Goal: Answer question/provide support: Share knowledge or assist other users

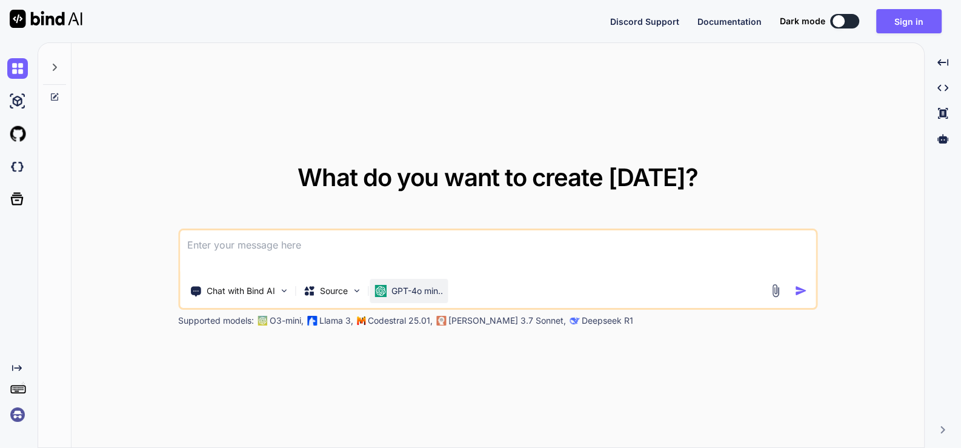
click at [412, 298] on div "GPT-4o min.." at bounding box center [409, 291] width 78 height 24
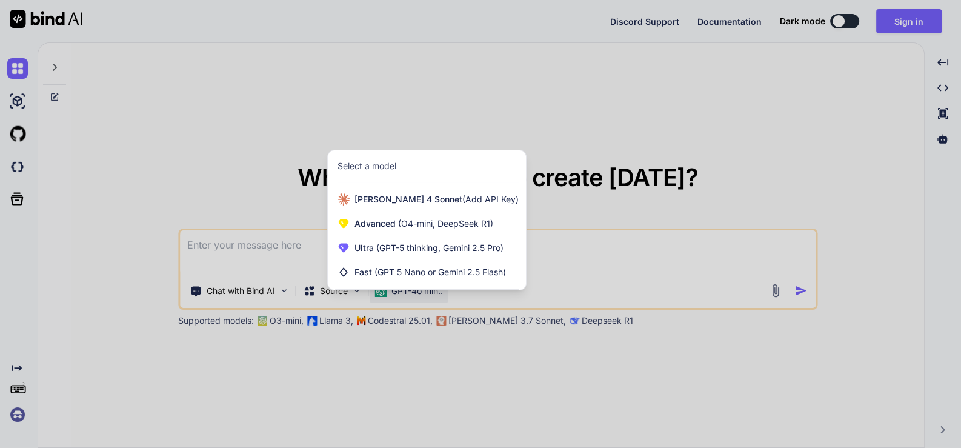
click at [621, 147] on div at bounding box center [480, 224] width 961 height 448
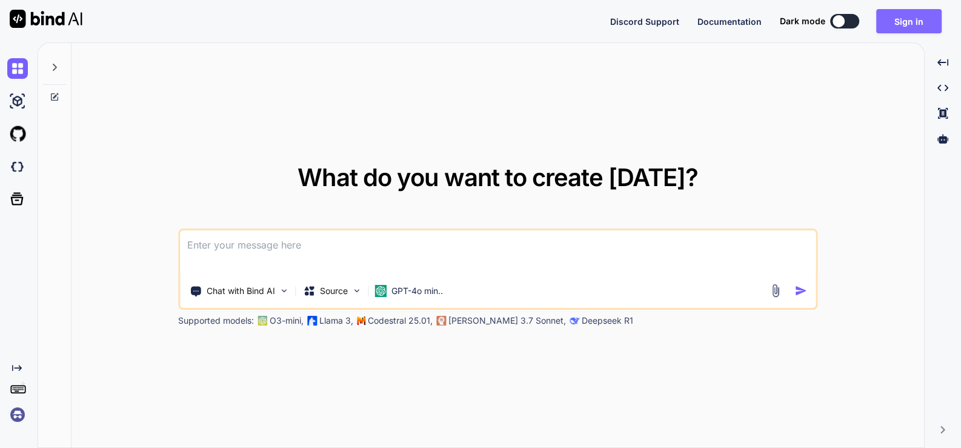
click at [900, 22] on button "Sign in" at bounding box center [908, 21] width 65 height 24
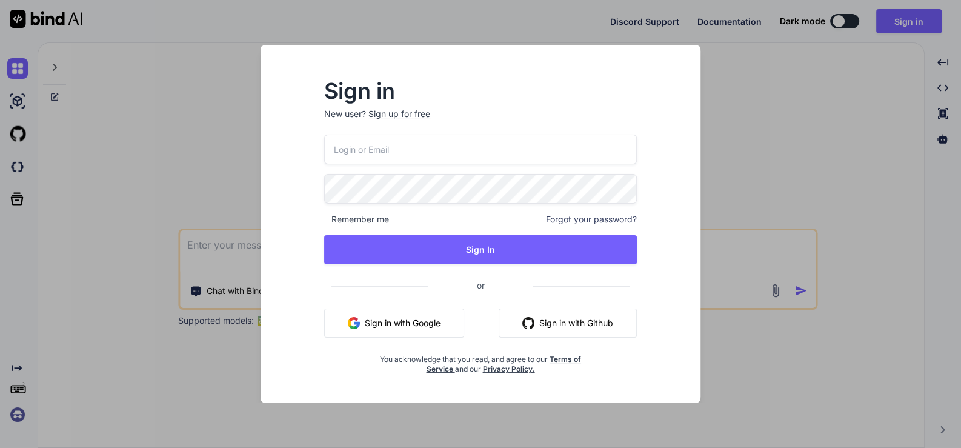
click at [405, 321] on button "Sign in with Google" at bounding box center [394, 322] width 140 height 29
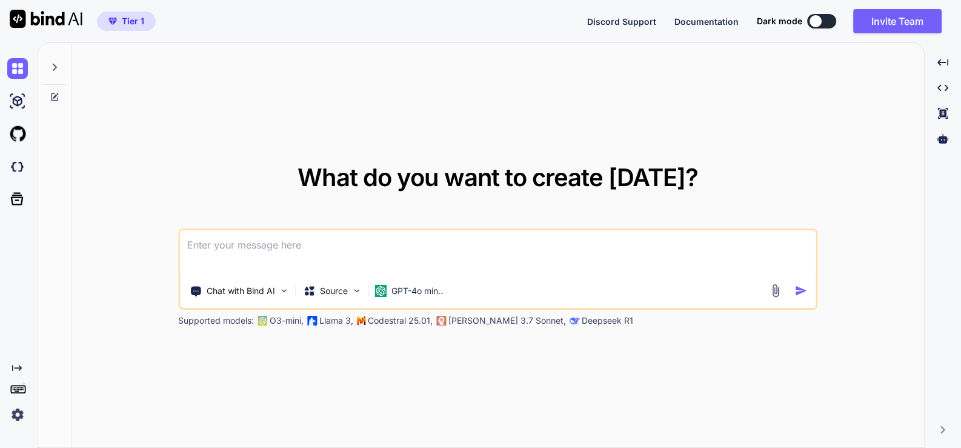
click at [320, 252] on textarea at bounding box center [498, 252] width 636 height 45
click at [408, 290] on p "GPT-4o min.." at bounding box center [418, 291] width 52 height 12
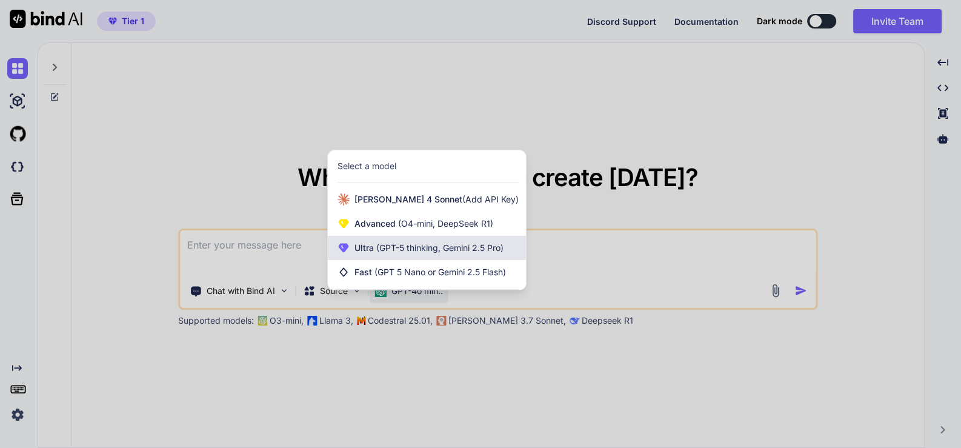
click at [420, 253] on span "(GPT-5 thinking, Gemini 2.5 Pro)" at bounding box center [439, 247] width 130 height 10
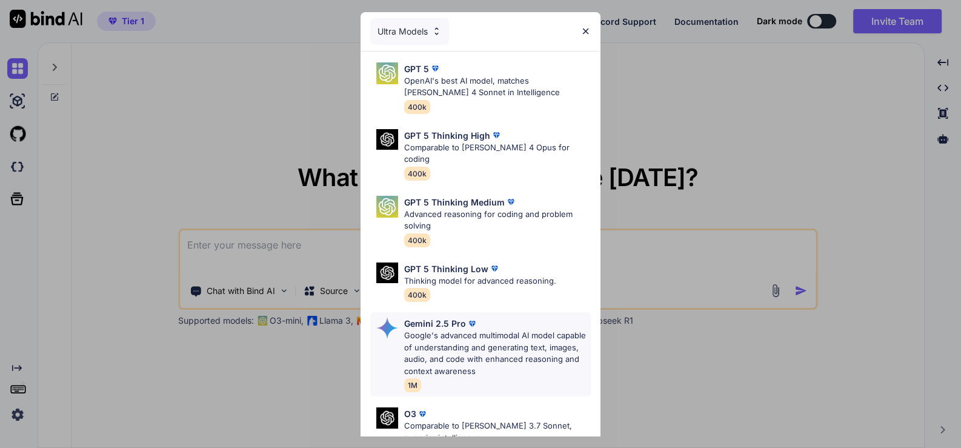
click at [466, 330] on p "Google's advanced multimodal AI model capable of understanding and generating t…" at bounding box center [497, 353] width 187 height 47
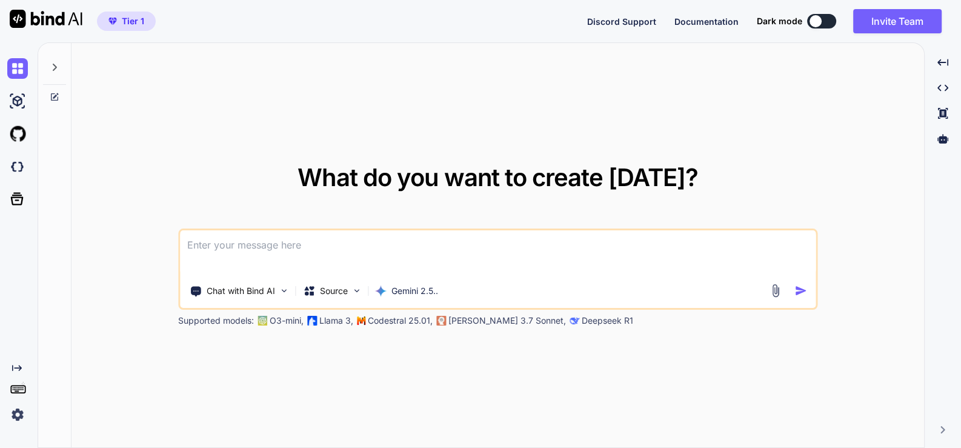
click at [355, 245] on textarea at bounding box center [498, 252] width 636 height 45
paste textarea "here is html code - blog.html "<!DOCTYPE html> <html lang="en"> <head> <meta ch…"
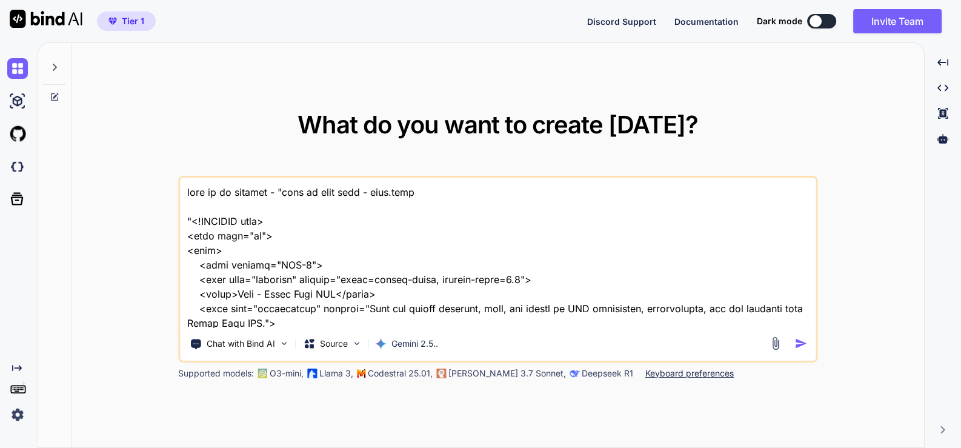
scroll to position [23759, 0]
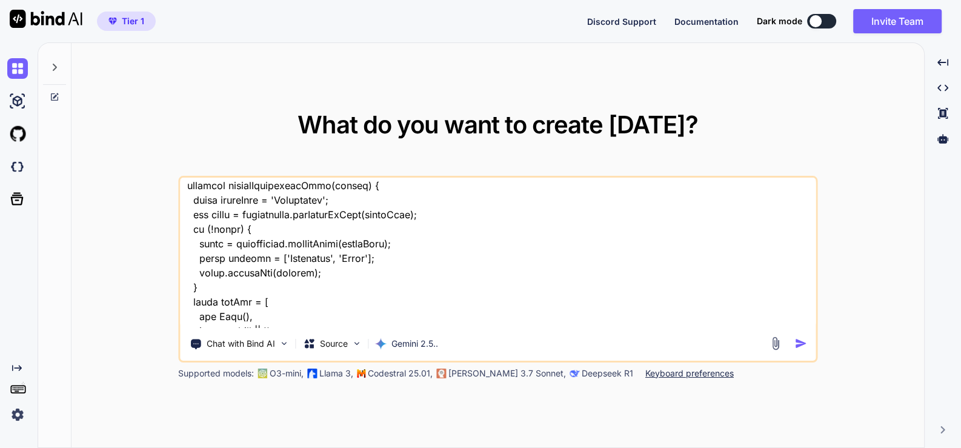
click at [219, 322] on textarea at bounding box center [498, 253] width 636 height 150
type textarea "this is my website - "here is html code - blog.html "<!DOCTYPE html> <html lang…"
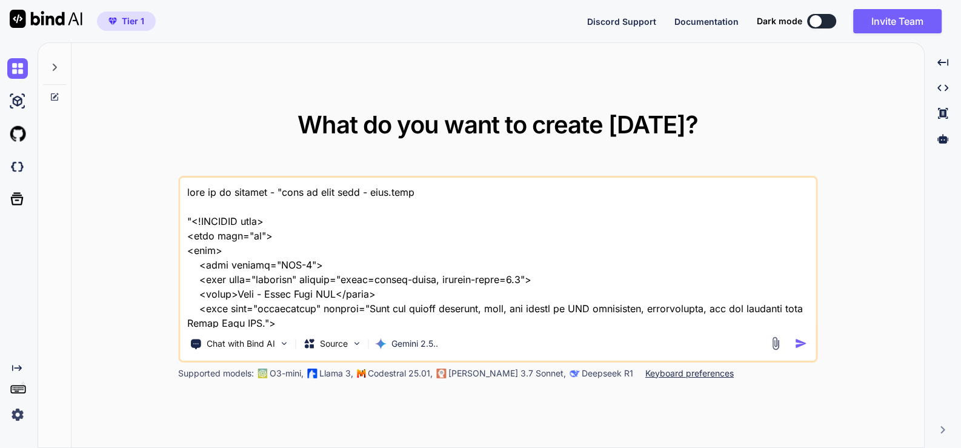
scroll to position [23775, 0]
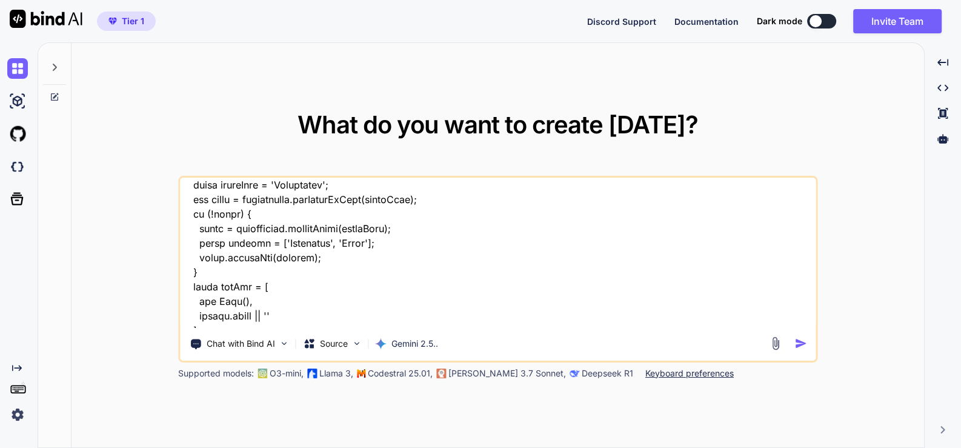
click at [608, 322] on textarea at bounding box center [498, 253] width 636 height 150
drag, startPoint x: 638, startPoint y: 325, endPoint x: 647, endPoint y: 323, distance: 9.9
click at [640, 325] on textarea at bounding box center [498, 253] width 636 height 150
click at [672, 322] on textarea at bounding box center [498, 253] width 636 height 150
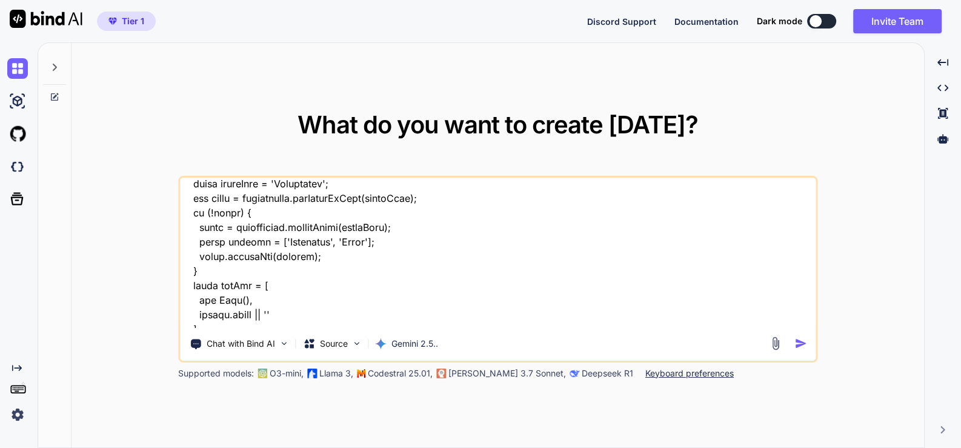
click at [641, 318] on textarea at bounding box center [498, 253] width 636 height 150
type textarea "this is my website - "here is html code - blog.html "<!DOCTYPE html> <html lang…"
type textarea "x"
type textarea "this is my website - "here is html code - blog.html "<!DOCTYPE html> <html lang…"
type textarea "x"
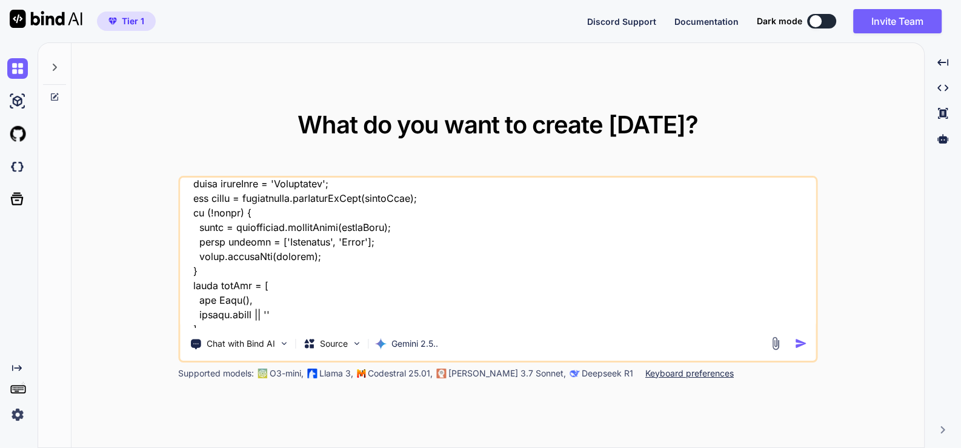
type textarea "this is my website - "here is html code - blog.html "<!DOCTYPE html> <html lang…"
type textarea "x"
click at [743, 317] on textarea at bounding box center [498, 253] width 636 height 150
type textarea "this is my website - "here is html code - blog.html "<!DOCTYPE html> <html lang…"
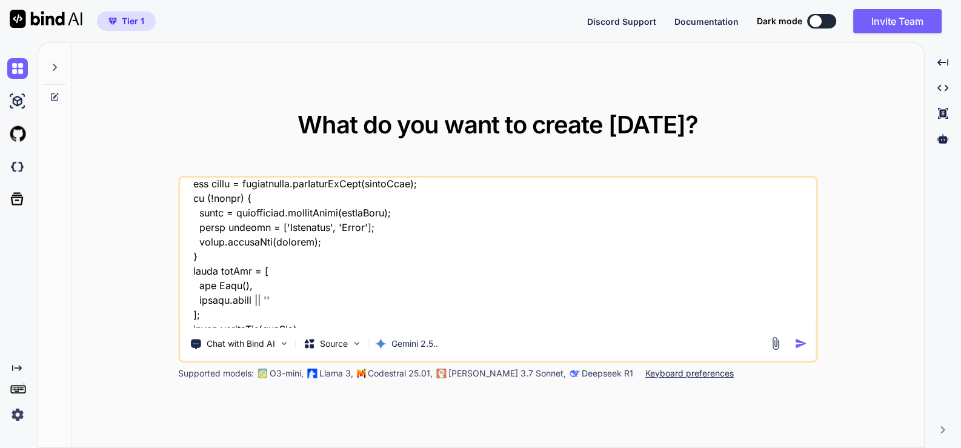
type textarea "x"
type textarea "this is my website - "here is html code - blog.html "<!DOCTYPE html> <html lang…"
type textarea "x"
type textarea "this is my website - "here is html code - blog.html "<!DOCTYPE html> <html lang…"
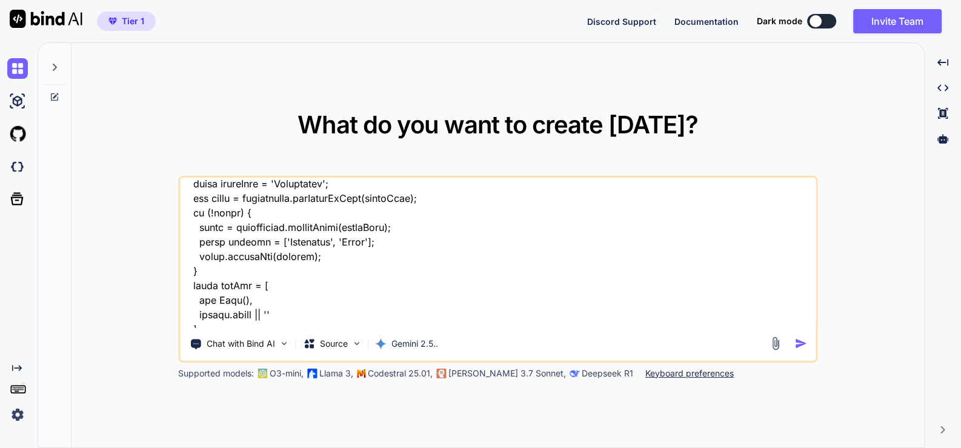
type textarea "x"
type textarea "this is my website - "here is html code - blog.html "<!DOCTYPE html> <html lang…"
type textarea "x"
type textarea "this is my website - "here is html code - blog.html "<!DOCTYPE html> <html lang…"
type textarea "x"
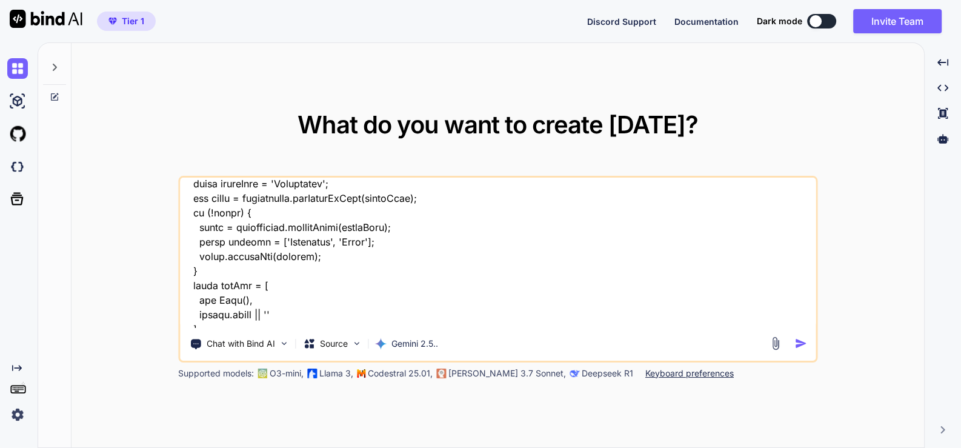
type textarea "this is my website - "here is html code - blog.html "<!DOCTYPE html> <html lang…"
type textarea "x"
type textarea "this is my website - "here is html code - blog.html "<!DOCTYPE html> <html lang…"
type textarea "x"
type textarea "this is my website - "here is html code - blog.html "<!DOCTYPE html> <html lang…"
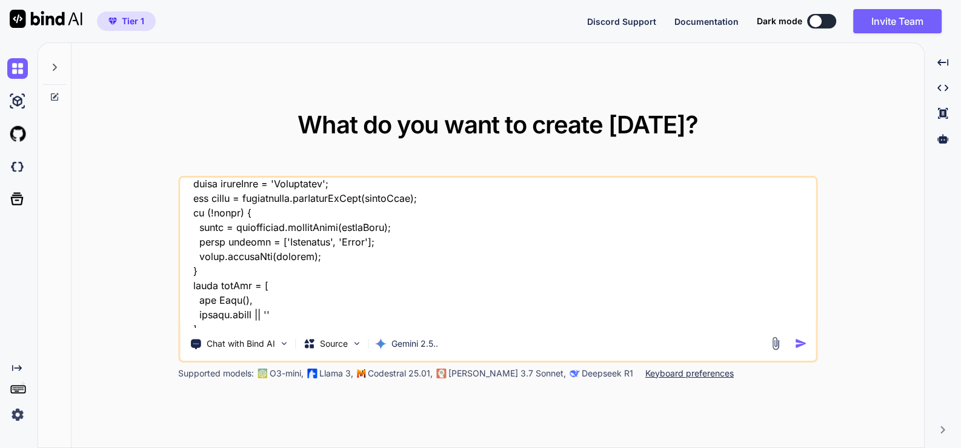
type textarea "x"
type textarea "this is my website - "here is html code - blog.html "<!DOCTYPE html> <html lang…"
type textarea "x"
type textarea "this is my website - "here is html code - blog.html "<!DOCTYPE html> <html lang…"
type textarea "x"
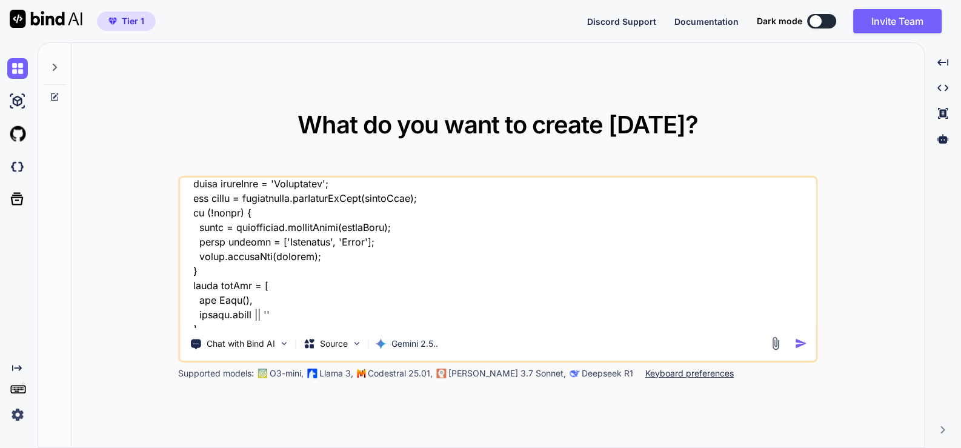
type textarea "this is my website - "here is html code - blog.html "<!DOCTYPE html> <html lang…"
type textarea "x"
type textarea "this is my website - "here is html code - blog.html "<!DOCTYPE html> <html lang…"
type textarea "x"
type textarea "this is my website - "here is html code - blog.html "<!DOCTYPE html> <html lang…"
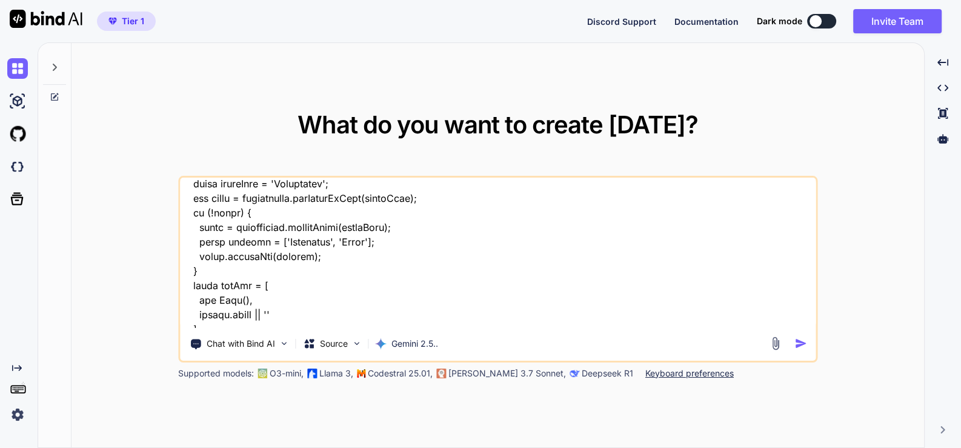
type textarea "x"
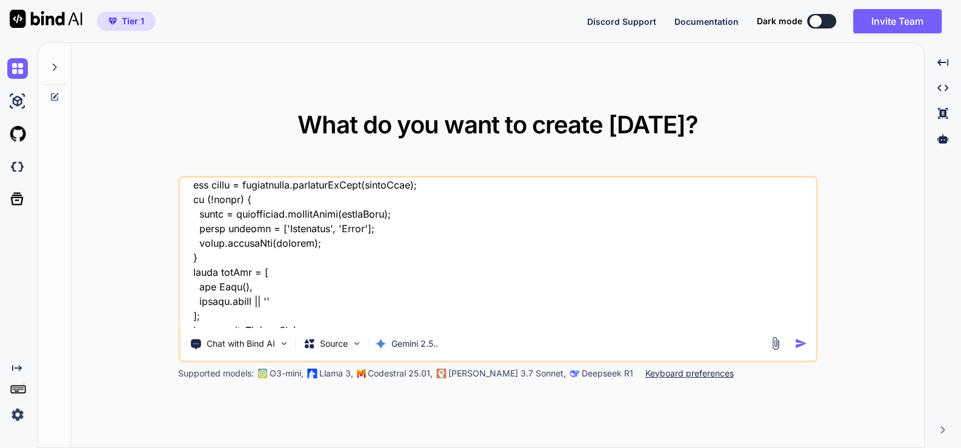
type textarea "this is my website - "here is html code - blog.html "<!DOCTYPE html> <html lang…"
type textarea "x"
type textarea "this is my website - "here is html code - blog.html "<!DOCTYPE html> <html lang…"
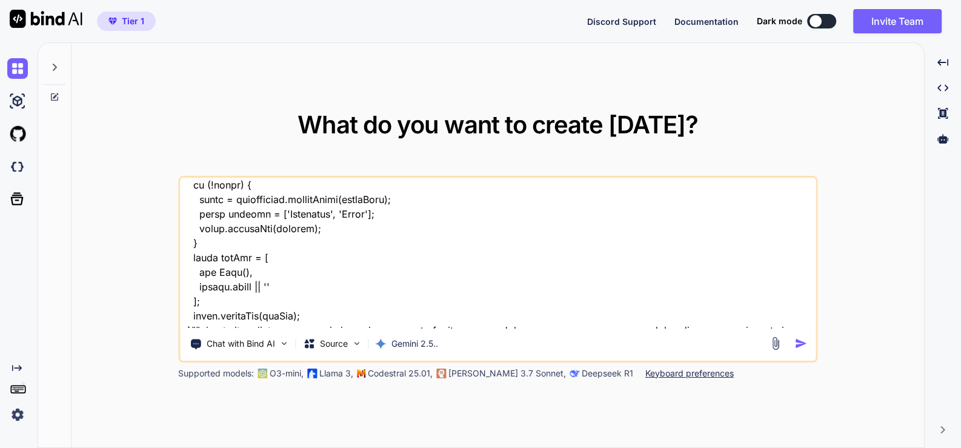
type textarea "x"
type textarea "this is my website - "here is html code - blog.html "<!DOCTYPE html> <html lang…"
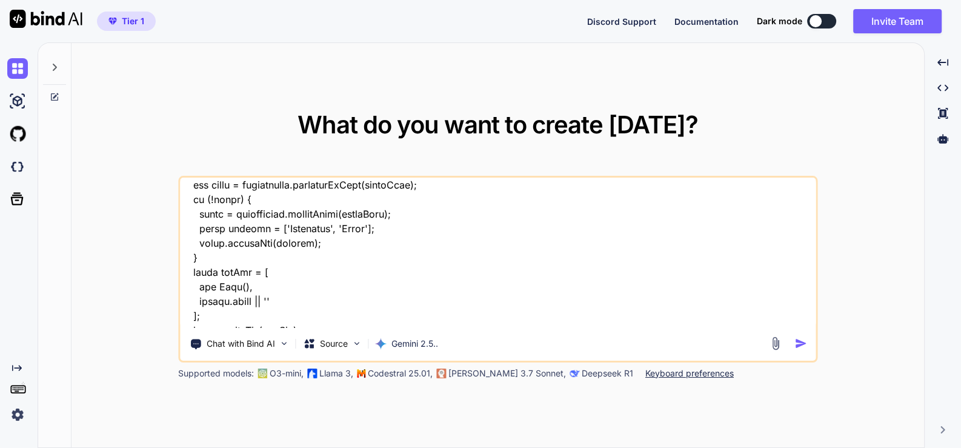
type textarea "x"
type textarea "this is my website - "here is html code - blog.html "<!DOCTYPE html> <html lang…"
type textarea "x"
type textarea "this is my website - "here is html code - blog.html "<!DOCTYPE html> <html lang…"
type textarea "x"
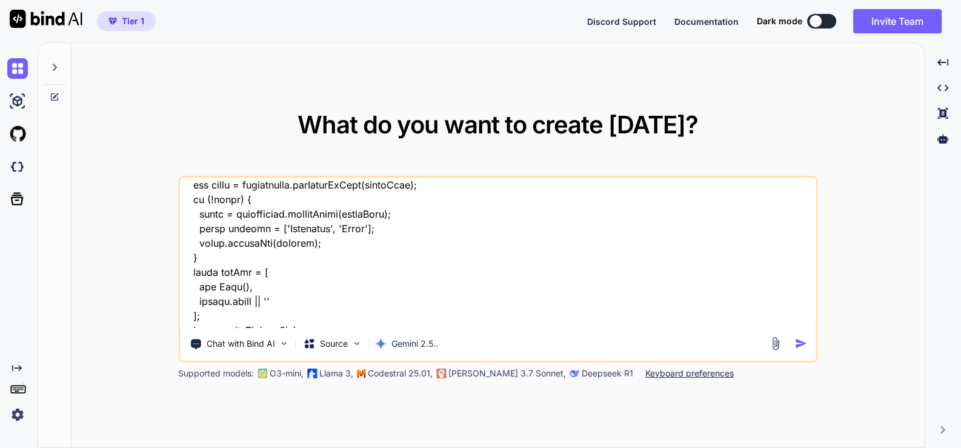
type textarea "this is my website - "here is html code - blog.html "<!DOCTYPE html> <html lang…"
type textarea "x"
type textarea "this is my website - "here is html code - blog.html "<!DOCTYPE html> <html lang…"
type textarea "x"
type textarea "this is my website - "here is html code - blog.html "<!DOCTYPE html> <html lang…"
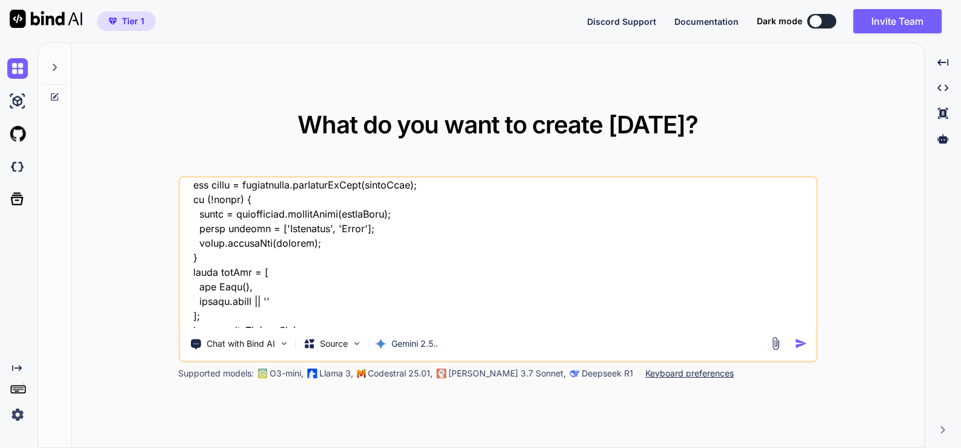
type textarea "x"
type textarea "this is my website - "here is html code - blog.html "<!DOCTYPE html> <html lang…"
type textarea "x"
type textarea "this is my website - "here is html code - blog.html "<!DOCTYPE html> <html lang…"
type textarea "x"
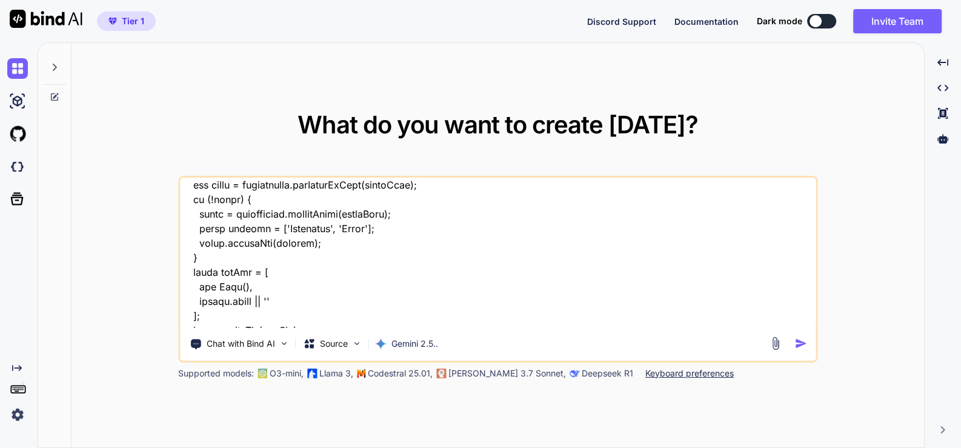
type textarea "this is my website - "here is html code - blog.html "<!DOCTYPE html> <html lang…"
type textarea "x"
type textarea "this is my website - "here is html code - blog.html "<!DOCTYPE html> <html lang…"
type textarea "x"
type textarea "this is my website - "here is html code - blog.html "<!DOCTYPE html> <html lang…"
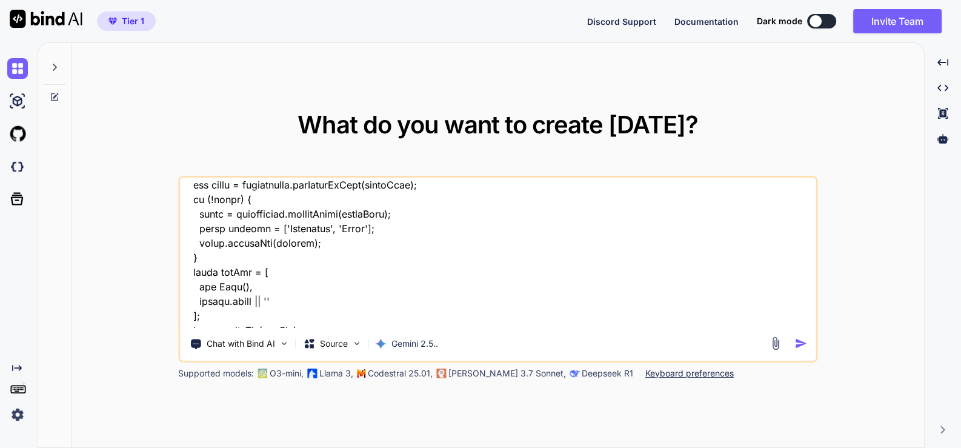
type textarea "x"
type textarea "this is my website - "here is html code - blog.html "<!DOCTYPE html> <html lang…"
type textarea "x"
type textarea "this is my website - "here is html code - blog.html "<!DOCTYPE html> <html lang…"
type textarea "x"
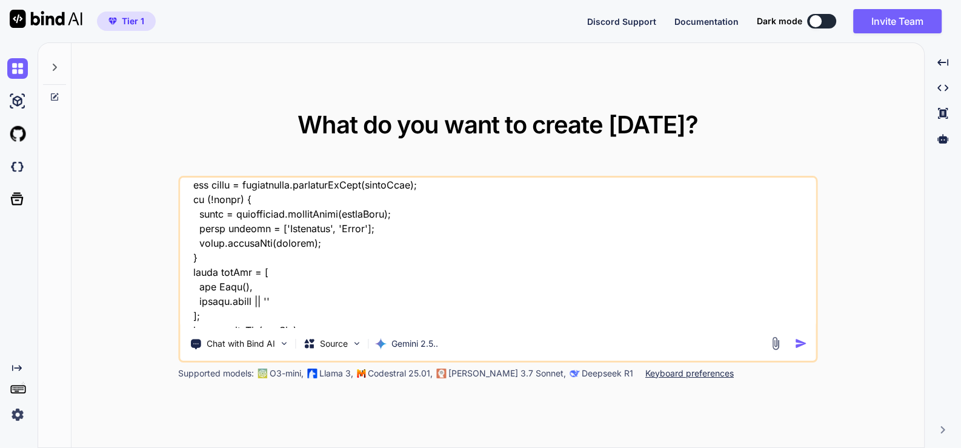
type textarea "this is my website - "here is html code - blog.html "<!DOCTYPE html> <html lang…"
type textarea "x"
type textarea "this is my website - "here is html code - blog.html "<!DOCTYPE html> <html lang…"
type textarea "x"
type textarea "this is my website - "here is html code - blog.html "<!DOCTYPE html> <html lang…"
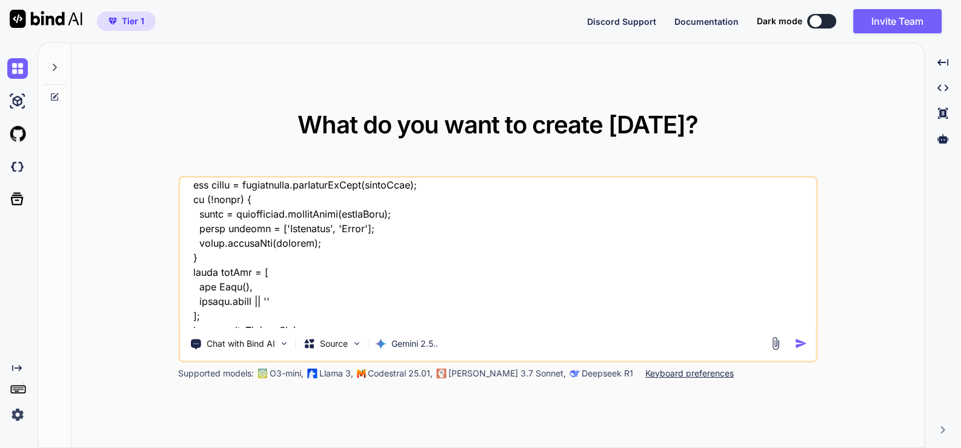
type textarea "x"
type textarea "this is my website - "here is html code - blog.html "<!DOCTYPE html> <html lang…"
type textarea "x"
type textarea "this is my website - "here is html code - blog.html "<!DOCTYPE html> <html lang…"
type textarea "x"
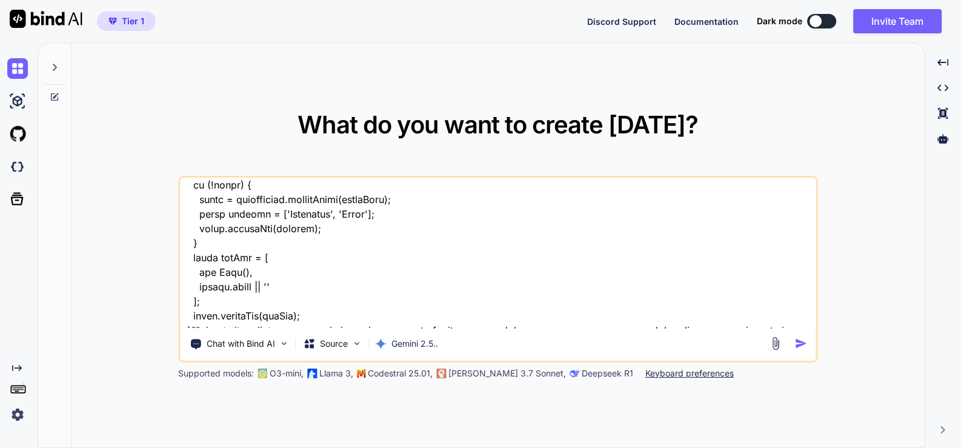
type textarea "this is my website - "here is html code - blog.html "<!DOCTYPE html> <html lang…"
type textarea "x"
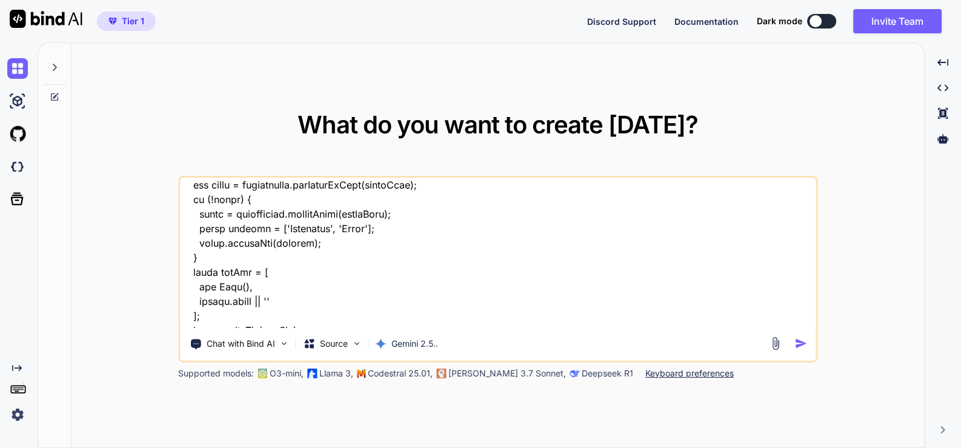
type textarea "this is my website - "here is html code - blog.html "<!DOCTYPE html> <html lang…"
type textarea "x"
type textarea "this is my website - "here is html code - blog.html "<!DOCTYPE html> <html lang…"
type textarea "x"
type textarea "this is my website - "here is html code - blog.html "<!DOCTYPE html> <html lang…"
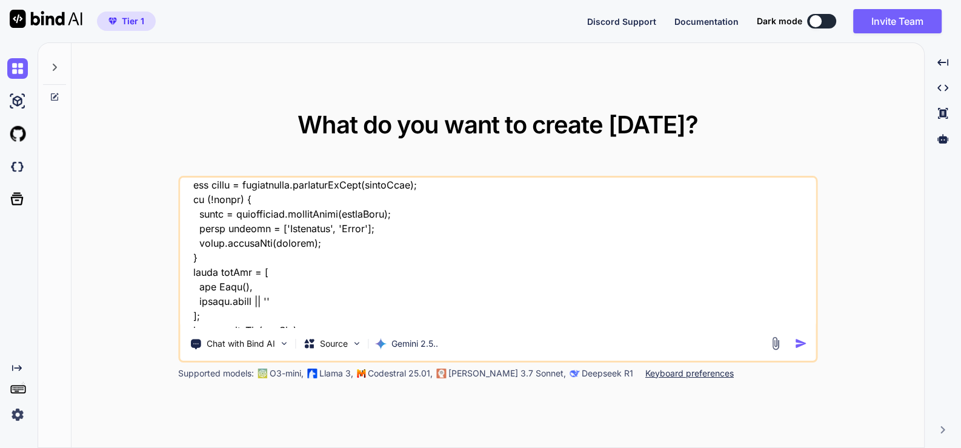
type textarea "x"
type textarea "this is my website - "here is html code - blog.html "<!DOCTYPE html> <html lang…"
type textarea "x"
type textarea "this is my website - "here is html code - blog.html "<!DOCTYPE html> <html lang…"
type textarea "x"
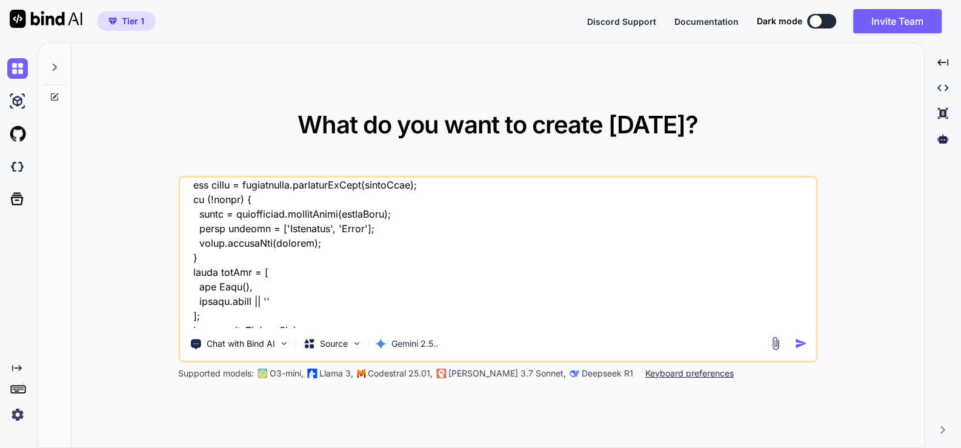
type textarea "this is my website - "here is html code - blog.html "<!DOCTYPE html> <html lang…"
type textarea "x"
type textarea "this is my website - "here is html code - blog.html "<!DOCTYPE html> <html lang…"
type textarea "x"
type textarea "this is my website - "here is html code - blog.html "<!DOCTYPE html> <html lang…"
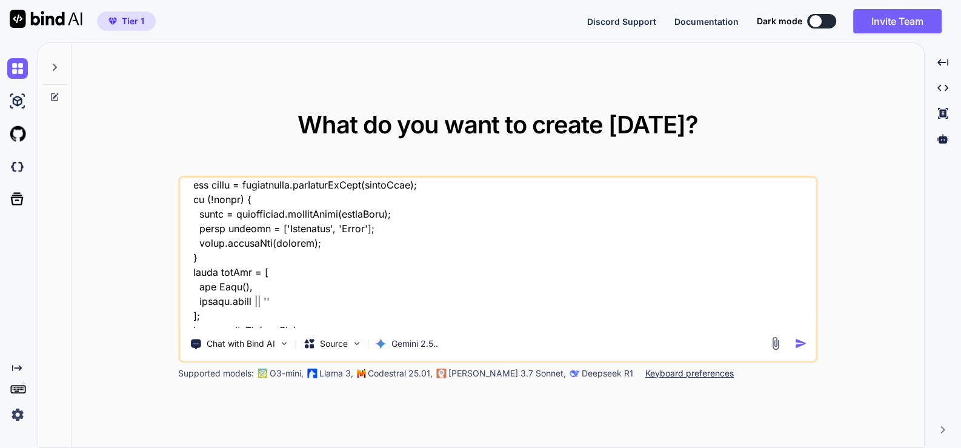
type textarea "x"
type textarea "this is my website - "here is html code - blog.html "<!DOCTYPE html> <html lang…"
type textarea "x"
type textarea "this is my website - "here is html code - blog.html "<!DOCTYPE html> <html lang…"
type textarea "x"
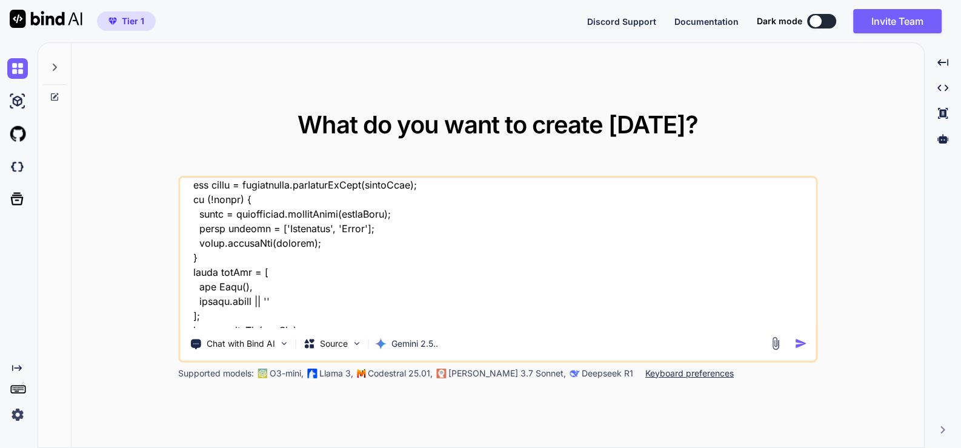
type textarea "this is my website - "here is html code - blog.html "<!DOCTYPE html> <html lang…"
type textarea "x"
type textarea "this is my website - "here is html code - blog.html "<!DOCTYPE html> <html lang…"
type textarea "x"
type textarea "this is my website - "here is html code - blog.html "<!DOCTYPE html> <html lang…"
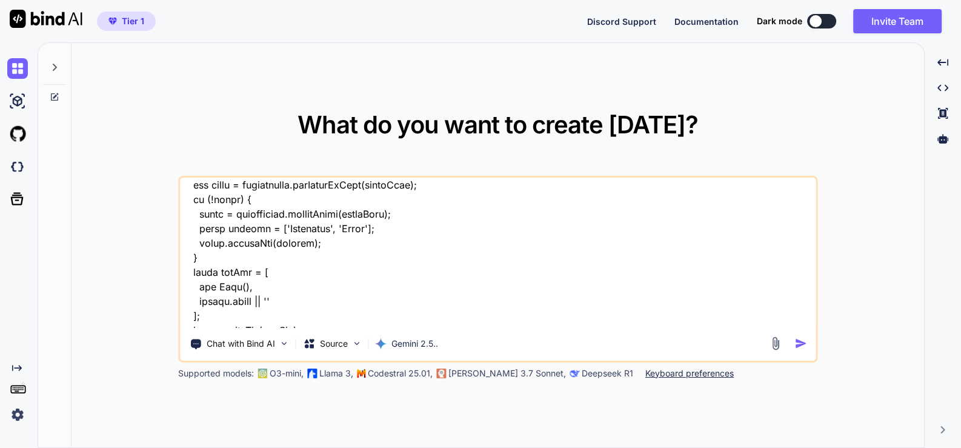
type textarea "x"
type textarea "this is my website - "here is html code - blog.html "<!DOCTYPE html> <html lang…"
type textarea "x"
type textarea "this is my website - "here is html code - blog.html "<!DOCTYPE html> <html lang…"
type textarea "x"
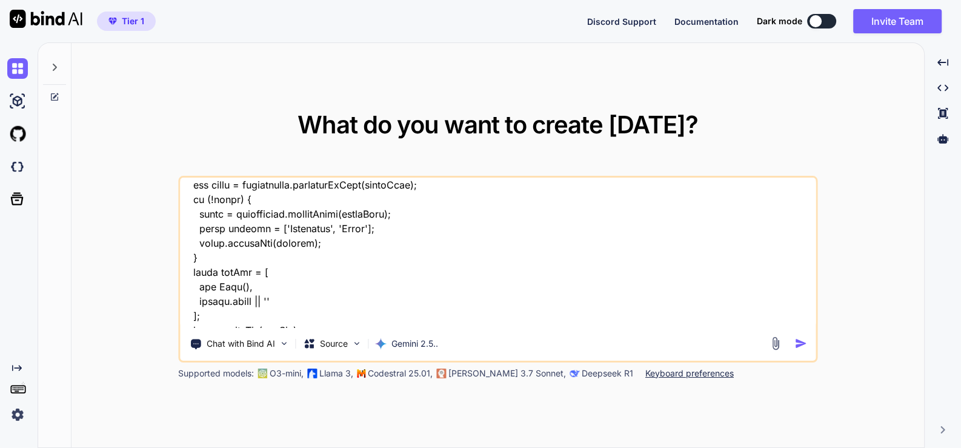
type textarea "this is my website - "here is html code - blog.html "<!DOCTYPE html> <html lang…"
type textarea "x"
type textarea "this is my website - "here is html code - blog.html "<!DOCTYPE html> <html lang…"
type textarea "x"
type textarea "this is my website - "here is html code - blog.html "<!DOCTYPE html> <html lang…"
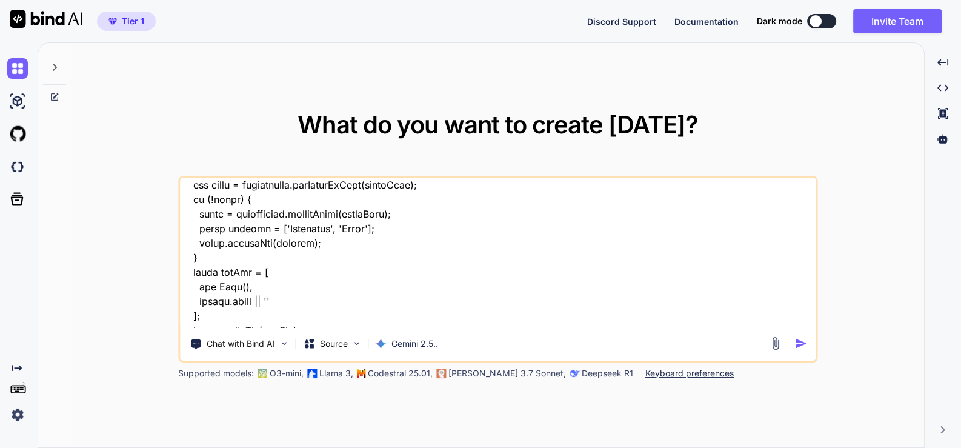
type textarea "x"
type textarea "this is my website - "here is html code - blog.html "<!DOCTYPE html> <html lang…"
type textarea "x"
type textarea "this is my website - "here is html code - blog.html "<!DOCTYPE html> <html lang…"
type textarea "x"
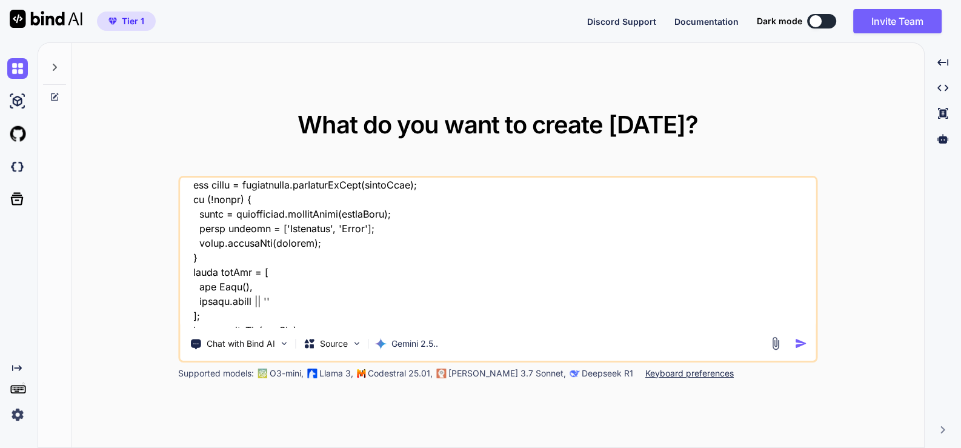
type textarea "this is my website - "here is html code - blog.html "<!DOCTYPE html> <html lang…"
type textarea "x"
type textarea "this is my website - "here is html code - blog.html "<!DOCTYPE html> <html lang…"
type textarea "x"
type textarea "this is my website - "here is html code - blog.html "<!DOCTYPE html> <html lang…"
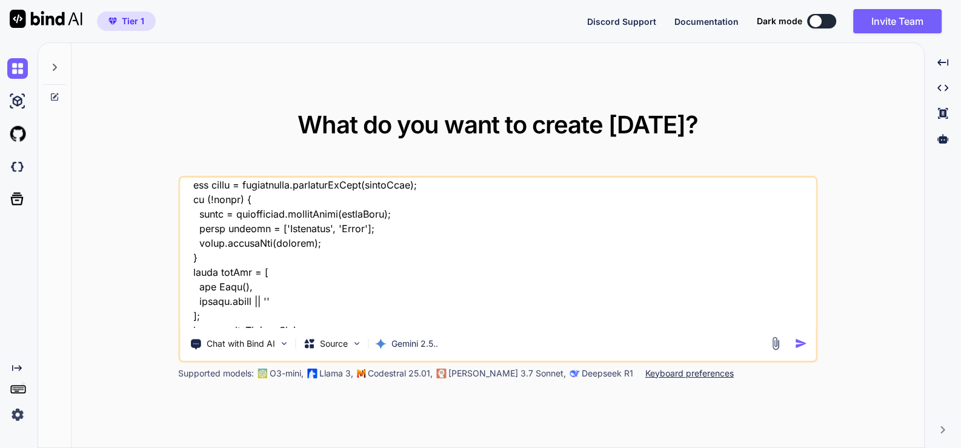
type textarea "x"
type textarea "this is my website - "here is html code - blog.html "<!DOCTYPE html> <html lang…"
type textarea "x"
type textarea "this is my website - "here is html code - blog.html "<!DOCTYPE html> <html lang…"
type textarea "x"
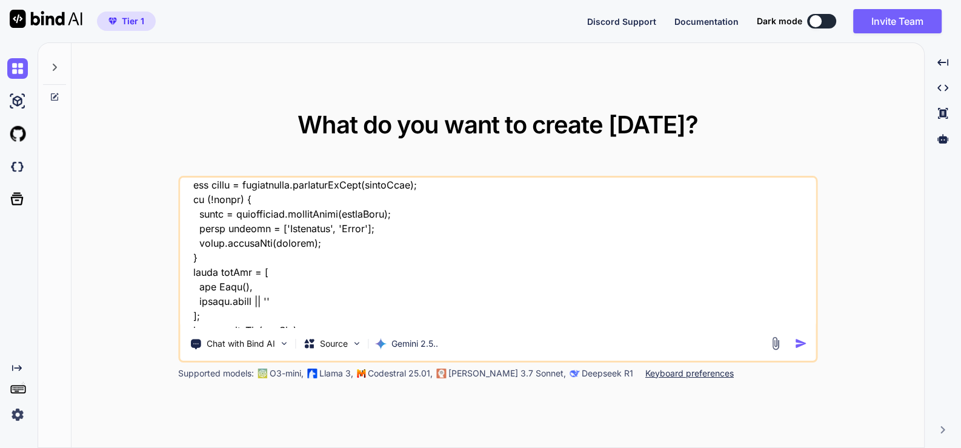
type textarea "this is my website - "here is html code - blog.html "<!DOCTYPE html> <html lang…"
type textarea "x"
type textarea "this is my website - "here is html code - blog.html "<!DOCTYPE html> <html lang…"
type textarea "x"
type textarea "this is my website - "here is html code - blog.html "<!DOCTYPE html> <html lang…"
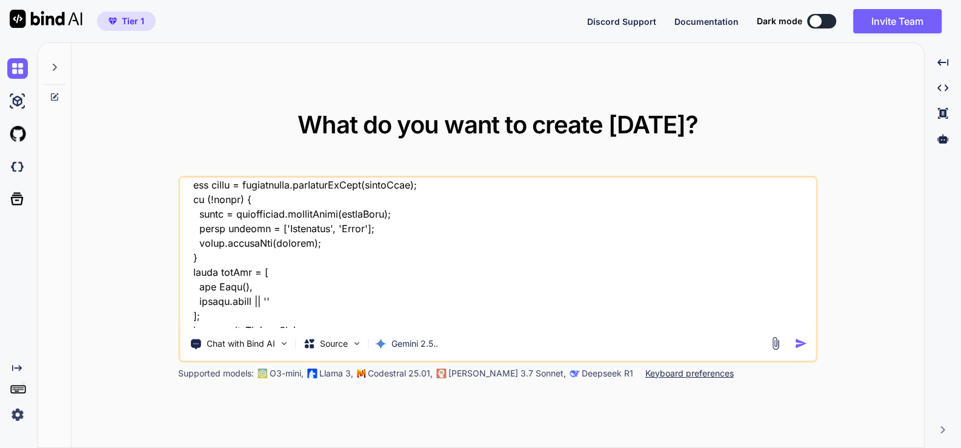
type textarea "x"
type textarea "this is my website - "here is html code - blog.html "<!DOCTYPE html> <html lang…"
type textarea "x"
type textarea "this is my website - "here is html code - blog.html "<!DOCTYPE html> <html lang…"
type textarea "x"
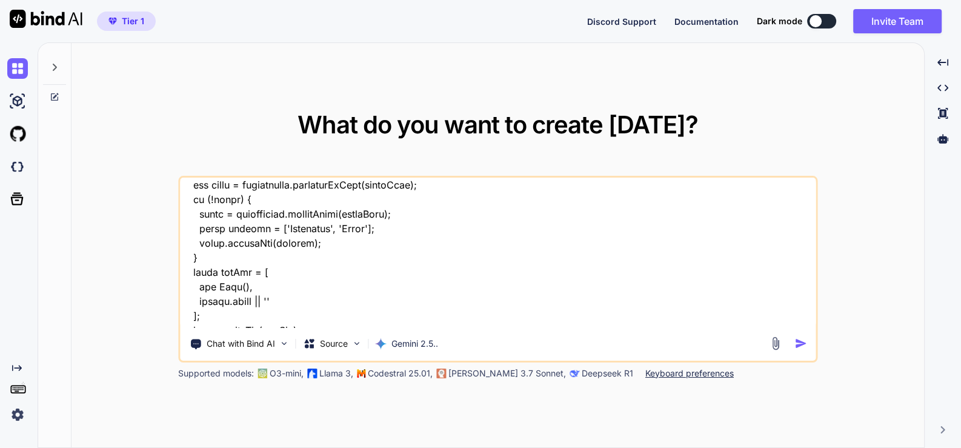
type textarea "this is my website - "here is html code - blog.html "<!DOCTYPE html> <html lang…"
type textarea "x"
type textarea "this is my website - "here is html code - blog.html "<!DOCTYPE html> <html lang…"
type textarea "x"
type textarea "this is my website - "here is html code - blog.html "<!DOCTYPE html> <html lang…"
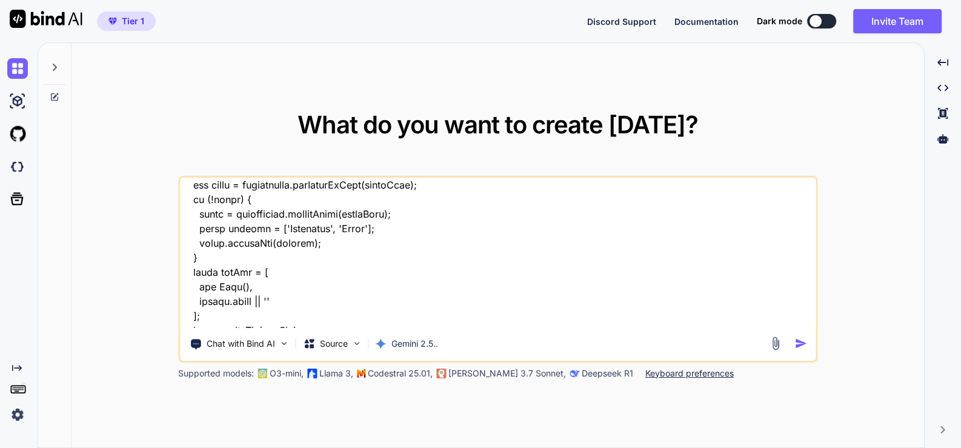
type textarea "x"
type textarea "this is my website - "here is html code - blog.html "<!DOCTYPE html> <html lang…"
type textarea "x"
type textarea "this is my website - "here is html code - blog.html "<!DOCTYPE html> <html lang…"
type textarea "x"
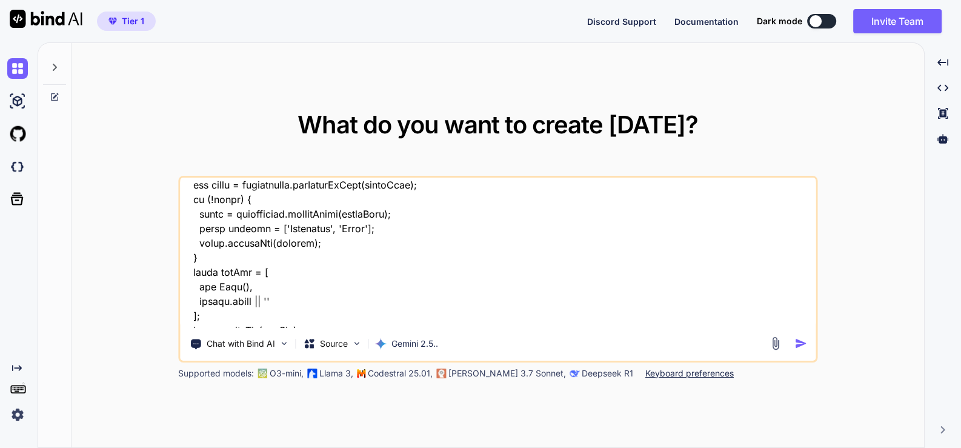
type textarea "this is my website - "here is html code - blog.html "<!DOCTYPE html> <html lang…"
type textarea "x"
type textarea "this is my website - "here is html code - blog.html "<!DOCTYPE html> <html lang…"
type textarea "x"
type textarea "this is my website - "here is html code - blog.html "<!DOCTYPE html> <html lang…"
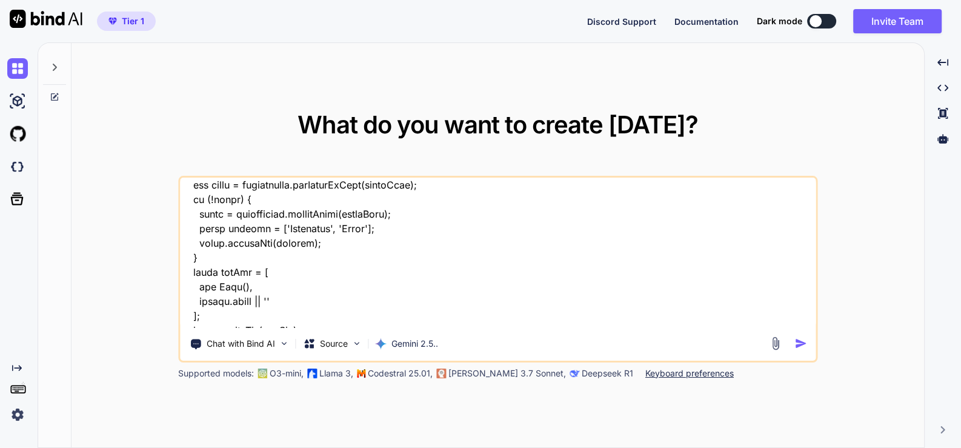
type textarea "x"
type textarea "this is my website - "here is html code - blog.html "<!DOCTYPE html> <html lang…"
type textarea "x"
type textarea "this is my website - "here is html code - blog.html "<!DOCTYPE html> <html lang…"
type textarea "x"
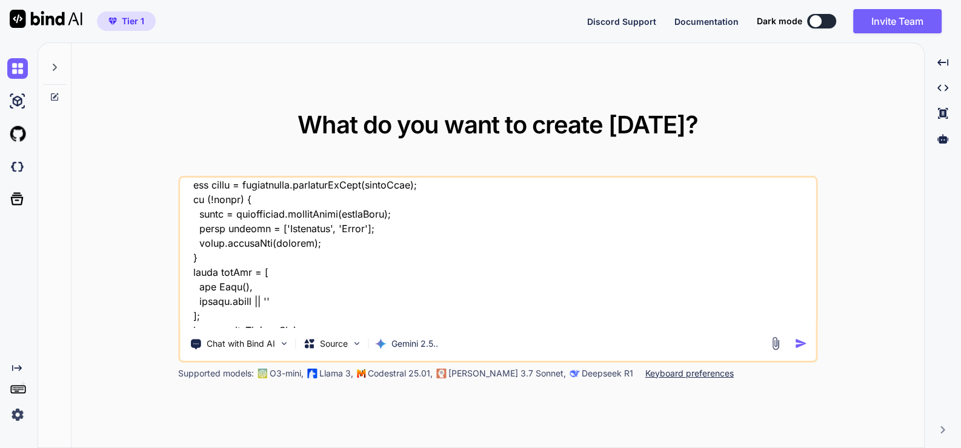
type textarea "this is my website - "here is html code - blog.html "<!DOCTYPE html> <html lang…"
type textarea "x"
type textarea "this is my website - "here is html code - blog.html "<!DOCTYPE html> <html lang…"
type textarea "x"
type textarea "this is my website - "here is html code - blog.html "<!DOCTYPE html> <html lang…"
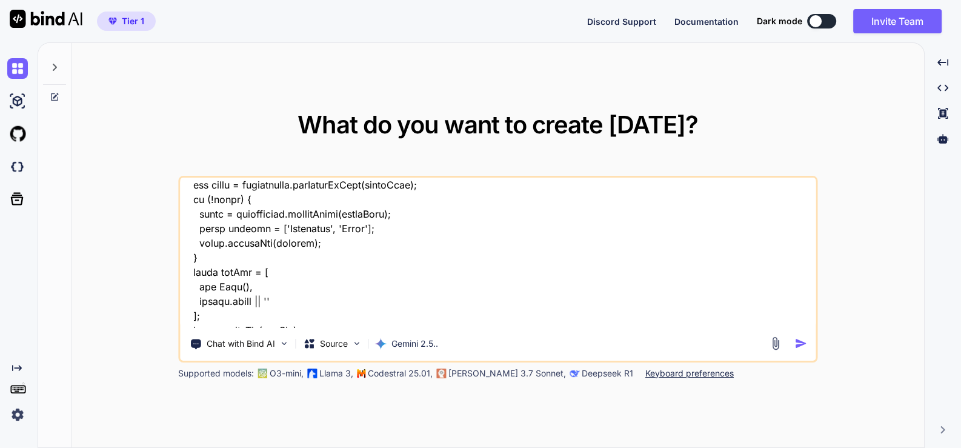
type textarea "x"
type textarea "this is my website - "here is html code - blog.html "<!DOCTYPE html> <html lang…"
type textarea "x"
type textarea "this is my website - "here is html code - blog.html "<!DOCTYPE html> <html lang…"
type textarea "x"
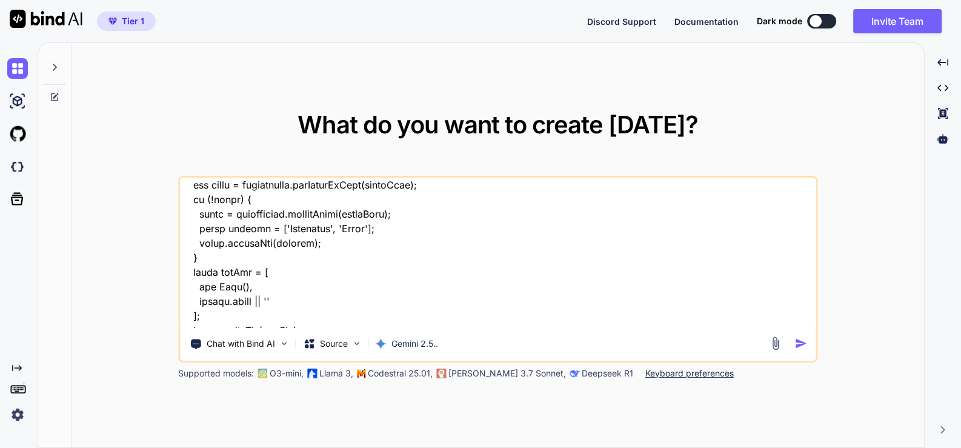
type textarea "this is my website - "here is html code - blog.html "<!DOCTYPE html> <html lang…"
type textarea "x"
type textarea "this is my website - "here is html code - blog.html "<!DOCTYPE html> <html lang…"
type textarea "x"
type textarea "this is my website - "here is html code - blog.html "<!DOCTYPE html> <html lang…"
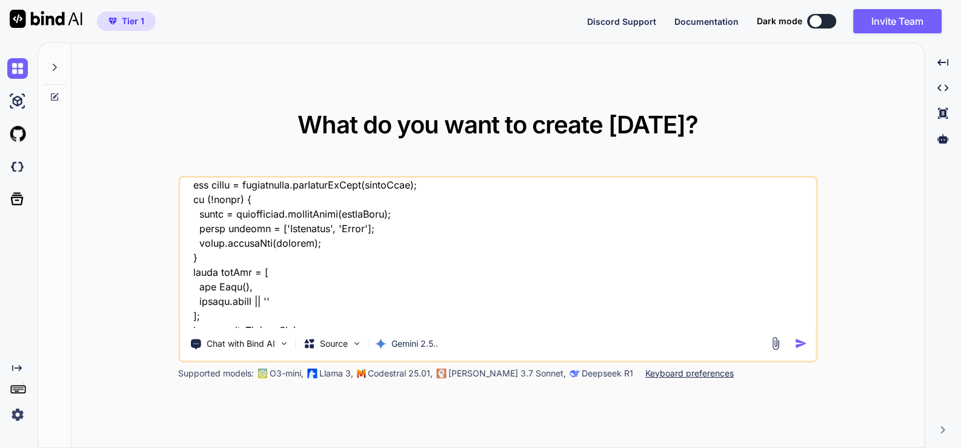
type textarea "x"
type textarea "this is my website - "here is html code - blog.html "<!DOCTYPE html> <html lang…"
type textarea "x"
type textarea "this is my website - "here is html code - blog.html "<!DOCTYPE html> <html lang…"
type textarea "x"
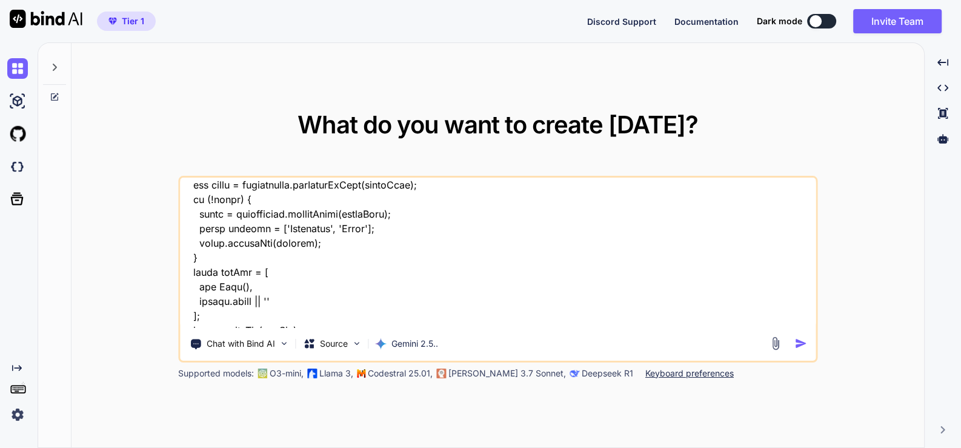
type textarea "this is my website - "here is html code - blog.html "<!DOCTYPE html> <html lang…"
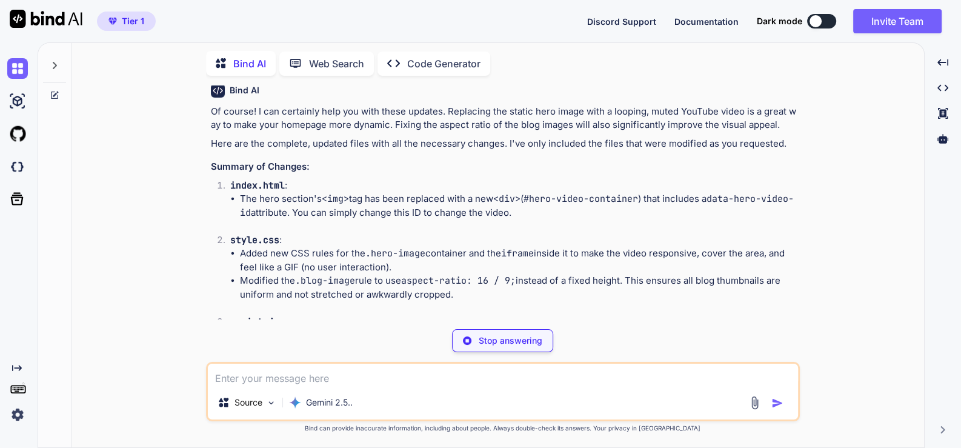
scroll to position [6288, 0]
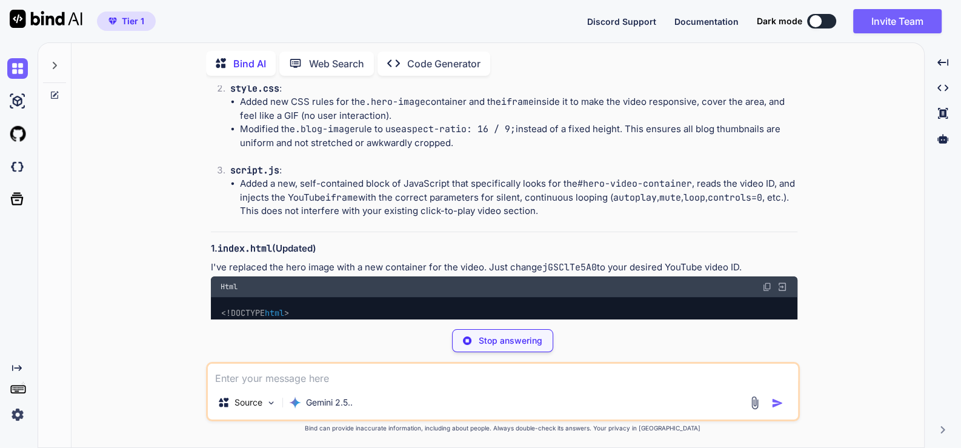
type textarea "x"
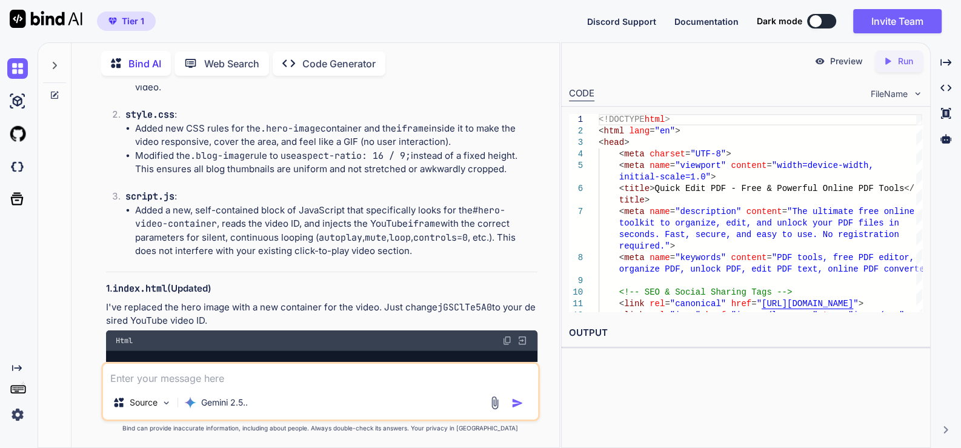
scroll to position [8587, 0]
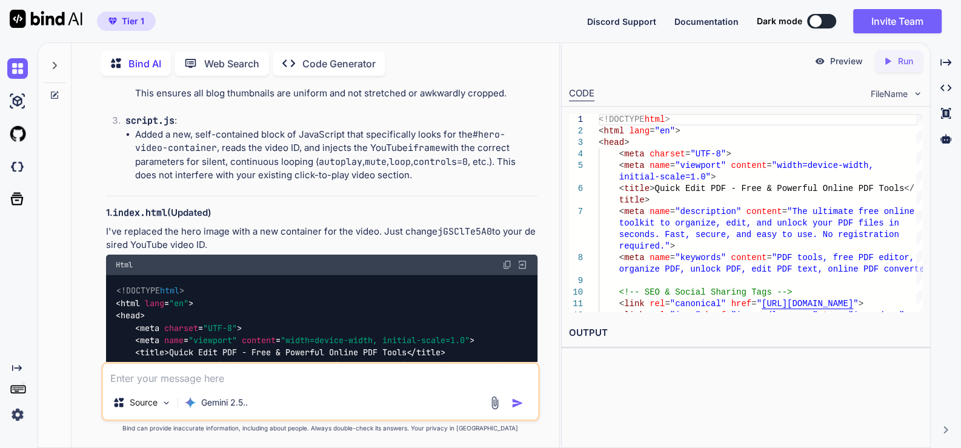
click at [508, 260] on img at bounding box center [507, 265] width 10 height 10
click at [507, 260] on img at bounding box center [507, 265] width 10 height 10
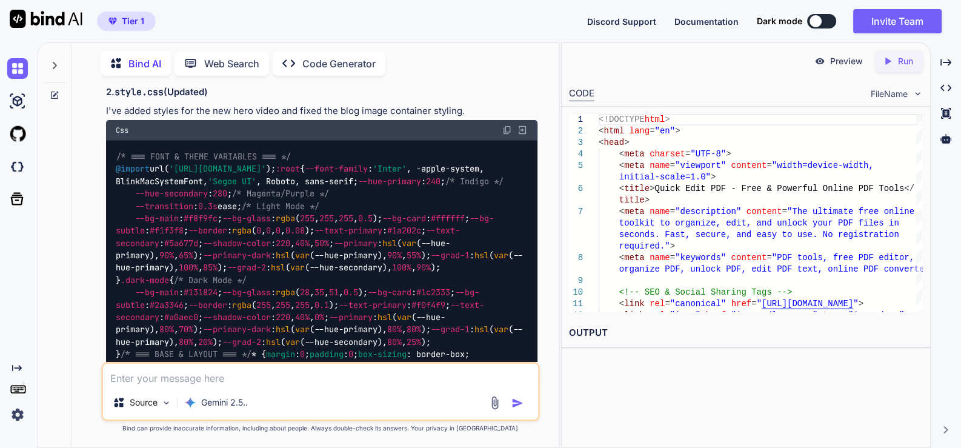
scroll to position [12830, 0]
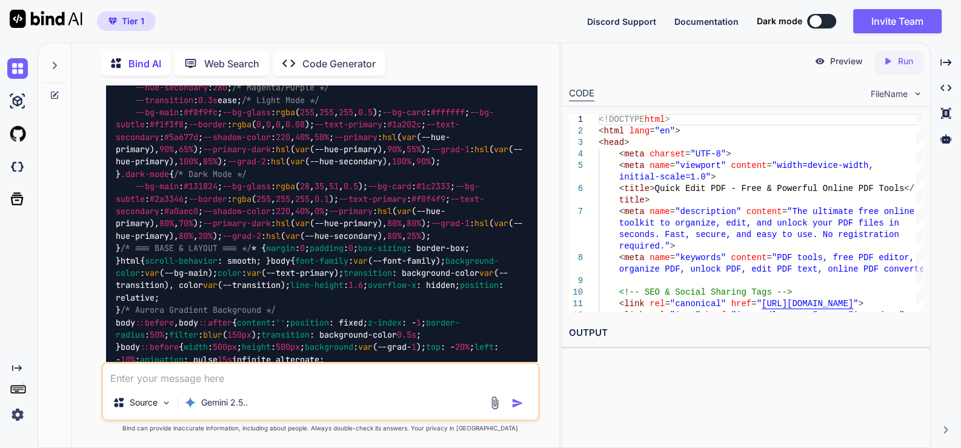
click at [510, 29] on img at bounding box center [507, 24] width 10 height 10
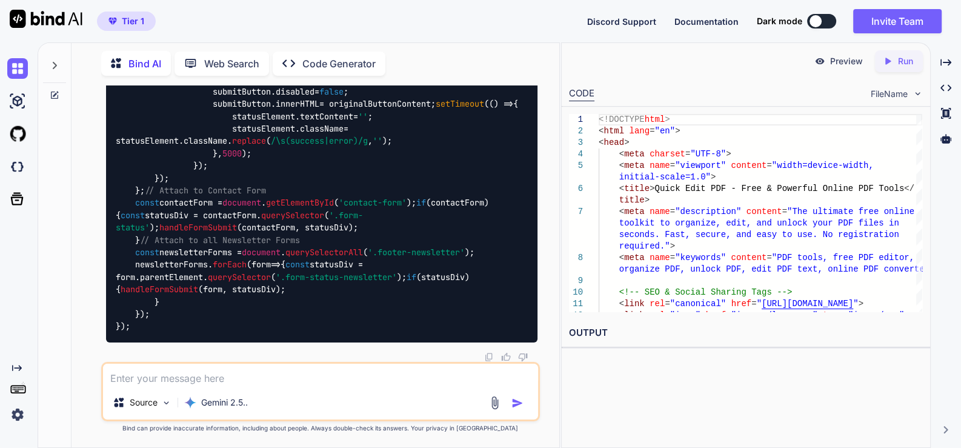
scroll to position [17299, 0]
click at [304, 375] on textarea at bounding box center [320, 375] width 435 height 22
click at [162, 379] on textarea "also fix blog page , bolg image width same way" at bounding box center [320, 375] width 435 height 22
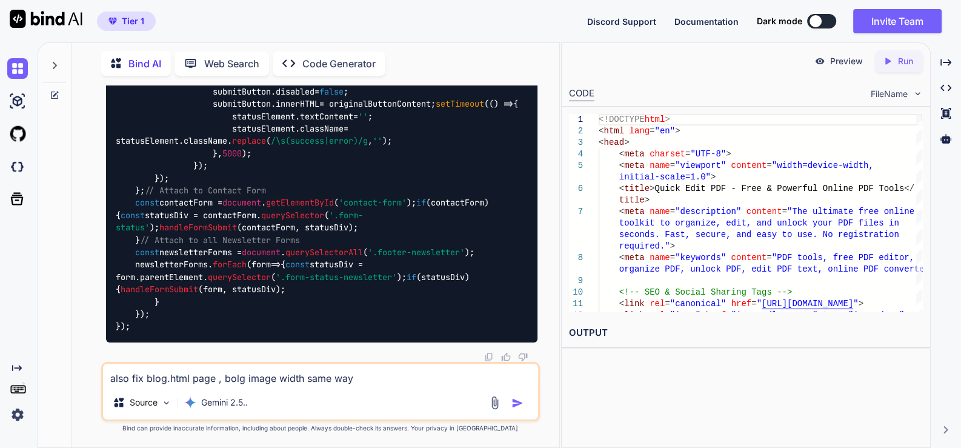
click at [299, 377] on textarea "also fix blog.html page , bolg image width same way" at bounding box center [320, 375] width 435 height 22
type textarea "also fix blog.html page , bolg image width and hight same way"
click at [514, 405] on img "button" at bounding box center [518, 403] width 12 height 12
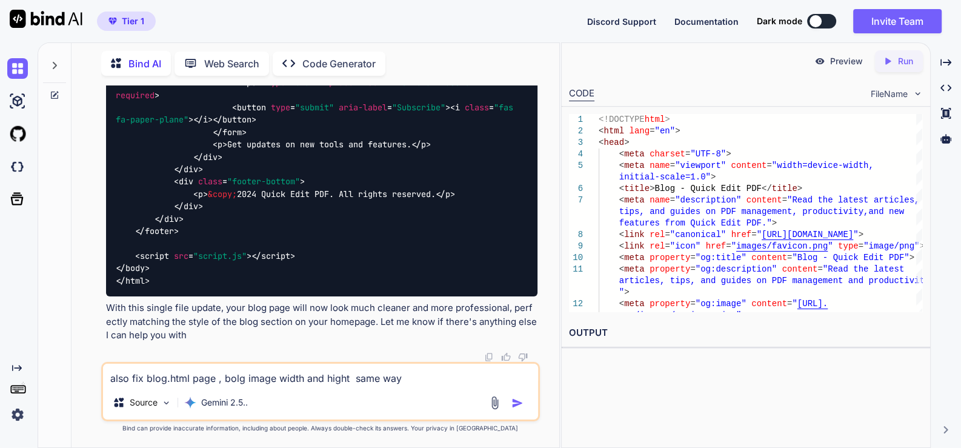
scroll to position [20005, 0]
